Goal: Task Accomplishment & Management: Manage account settings

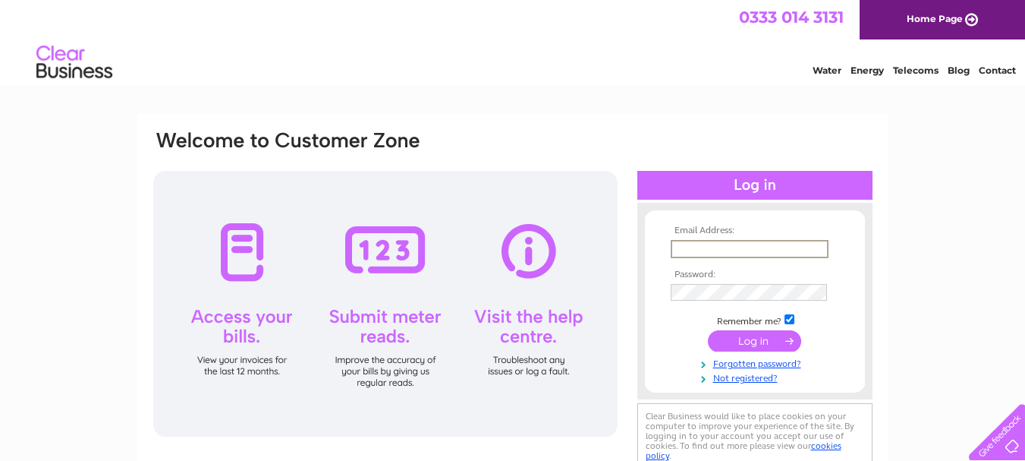
click at [709, 252] on input "text" at bounding box center [750, 249] width 158 height 18
type input "[PERSON_NAME][EMAIL_ADDRESS][DOMAIN_NAME]"
click at [741, 361] on link "Forgotten password?" at bounding box center [757, 361] width 172 height 14
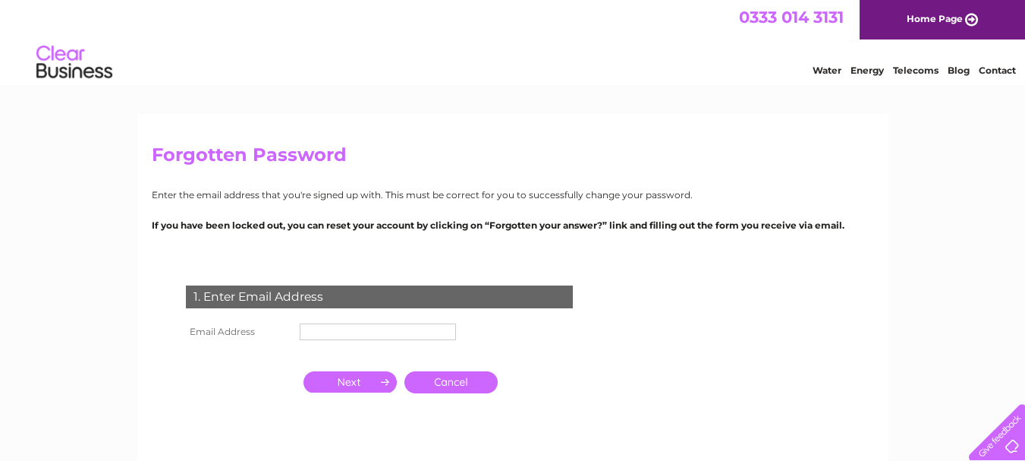
click at [391, 317] on td "1. Enter Email Address" at bounding box center [379, 294] width 395 height 49
click at [384, 339] on input "text" at bounding box center [379, 332] width 158 height 18
type input "[PERSON_NAME][EMAIL_ADDRESS][DOMAIN_NAME]"
click at [364, 391] on input "button" at bounding box center [349, 381] width 93 height 21
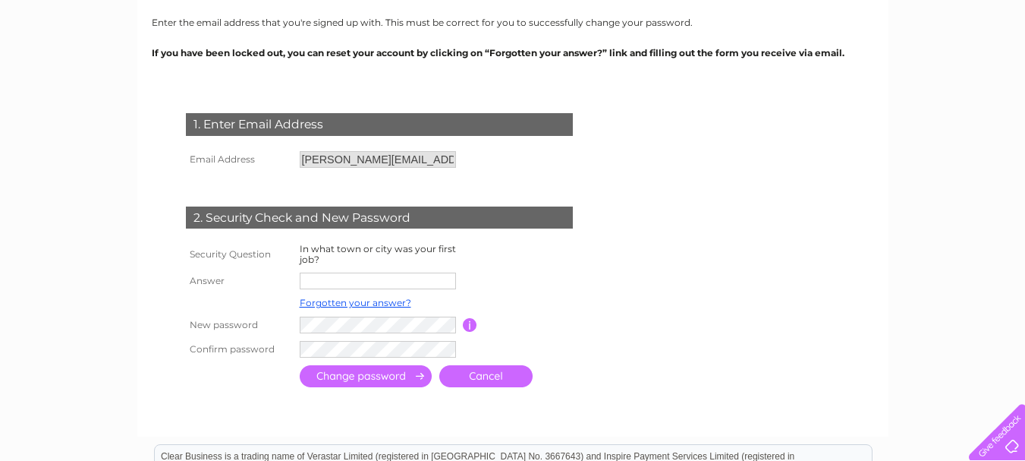
scroll to position [174, 0]
